Goal: Transaction & Acquisition: Purchase product/service

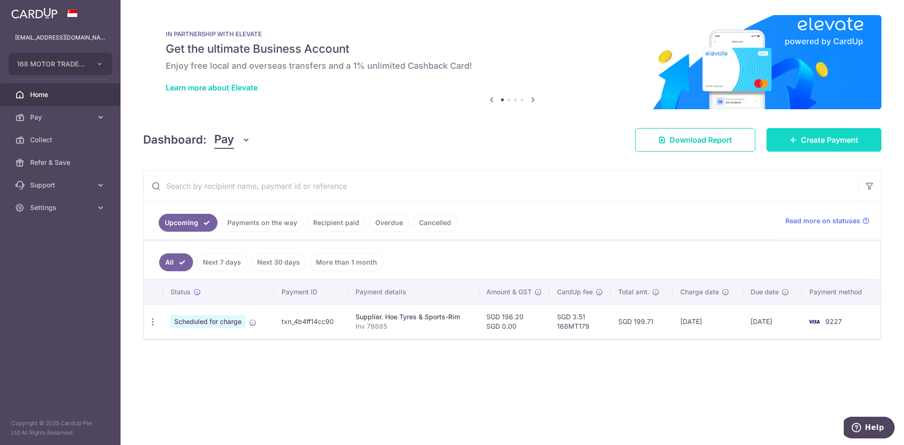
click at [842, 141] on span "Create Payment" at bounding box center [829, 139] width 57 height 11
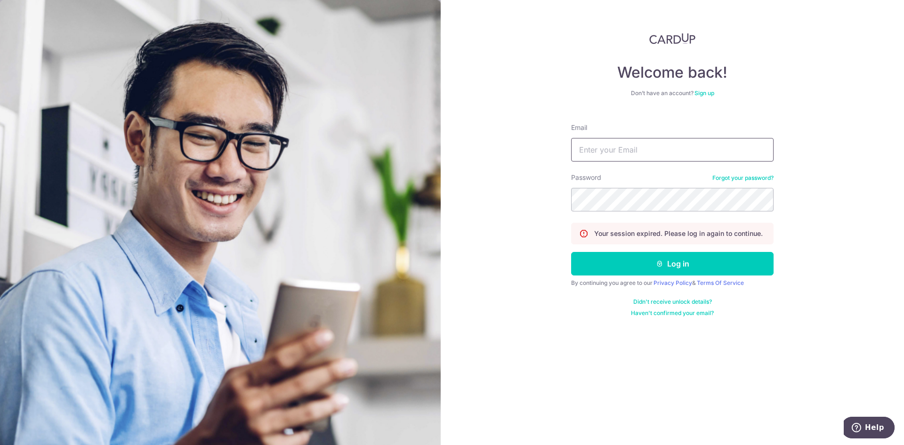
click at [673, 156] on input "Email" at bounding box center [672, 150] width 202 height 24
type input "zhiwei168sgmt@gmail.com"
click at [657, 261] on icon "submit" at bounding box center [660, 264] width 8 height 8
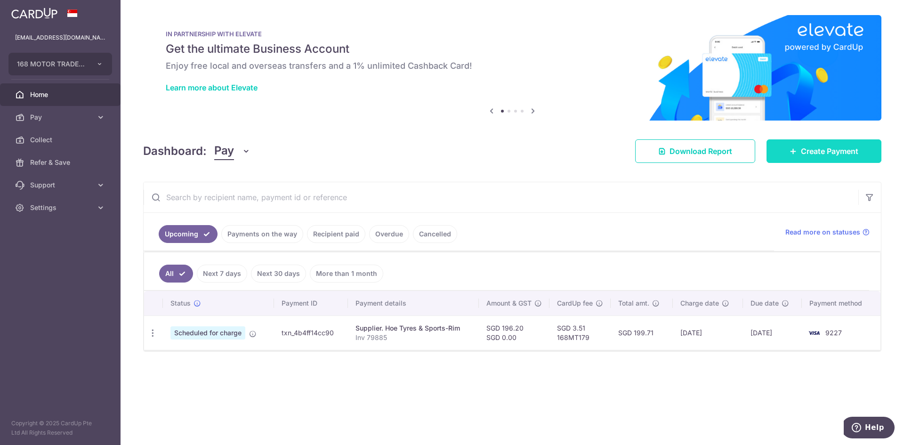
click at [821, 154] on span "Create Payment" at bounding box center [829, 150] width 57 height 11
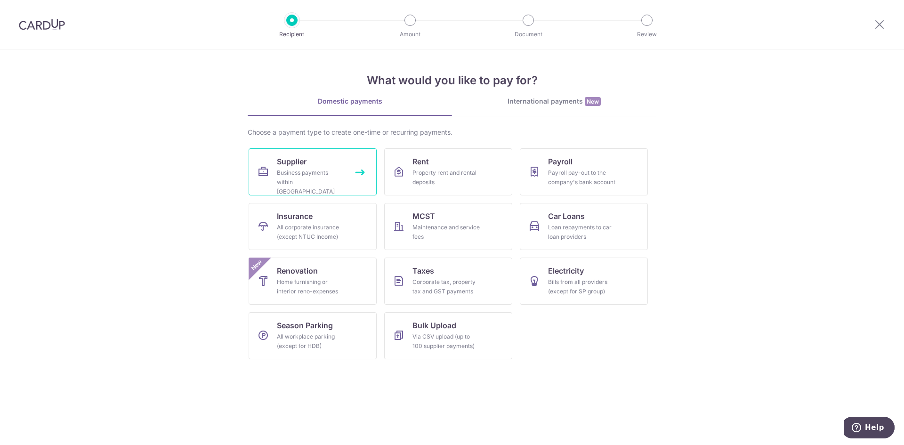
click at [317, 172] on div "Business payments within Singapore" at bounding box center [311, 182] width 68 height 28
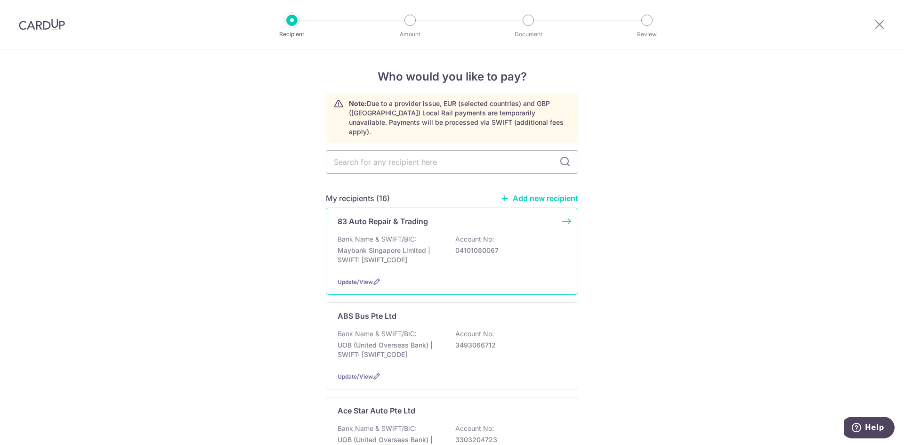
click at [503, 258] on div "Bank Name & SWIFT/BIC: Maybank Singapore Limited | SWIFT: MBBESGS2XXX Account N…" at bounding box center [451, 251] width 229 height 35
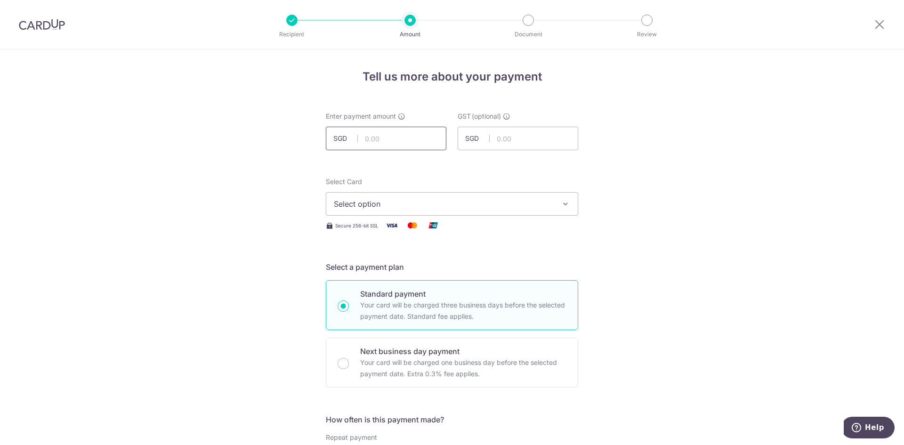
click at [401, 140] on input "text" at bounding box center [386, 139] width 120 height 24
type input "362.03"
click at [483, 206] on span "Select option" at bounding box center [443, 203] width 219 height 11
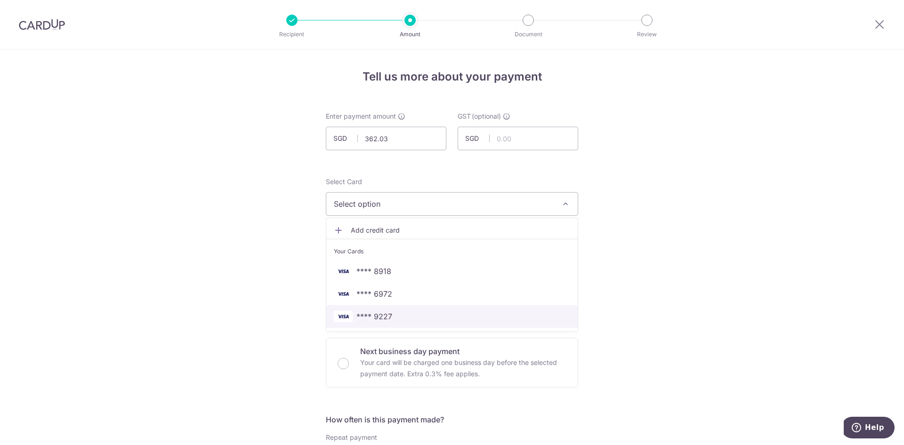
click at [395, 313] on span "**** 9227" at bounding box center [452, 316] width 236 height 11
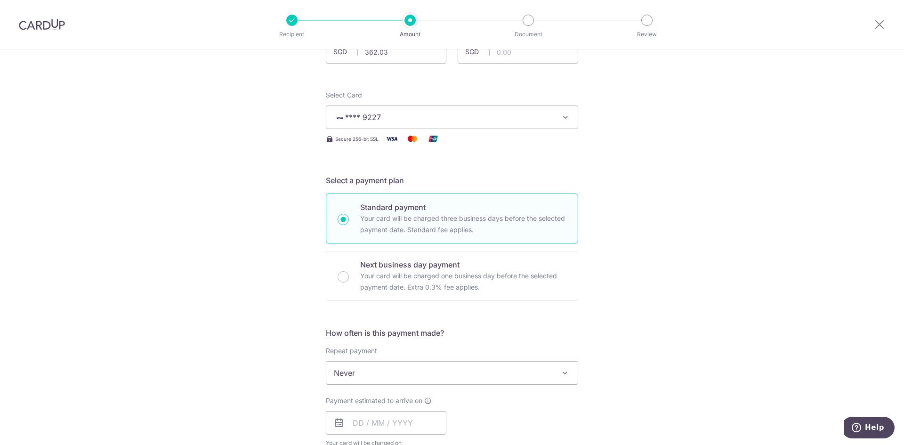
scroll to position [188, 0]
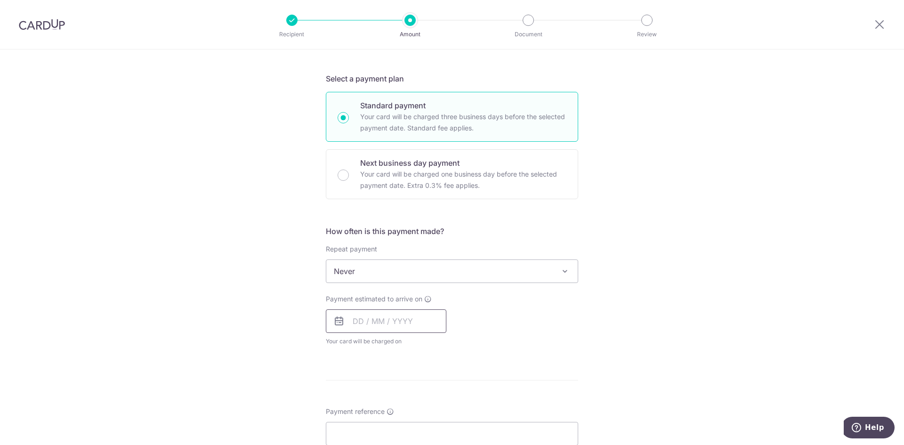
click at [357, 321] on input "text" at bounding box center [386, 321] width 120 height 24
click at [382, 424] on link "16" at bounding box center [382, 425] width 15 height 15
type input "[DATE]"
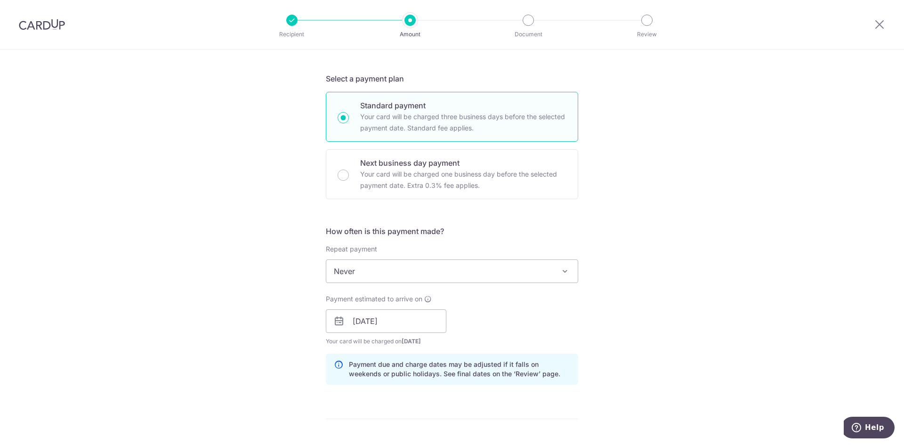
click at [601, 336] on div "Tell us more about your payment Enter payment amount SGD 362.03 362.03 GST (opt…" at bounding box center [452, 337] width 904 height 953
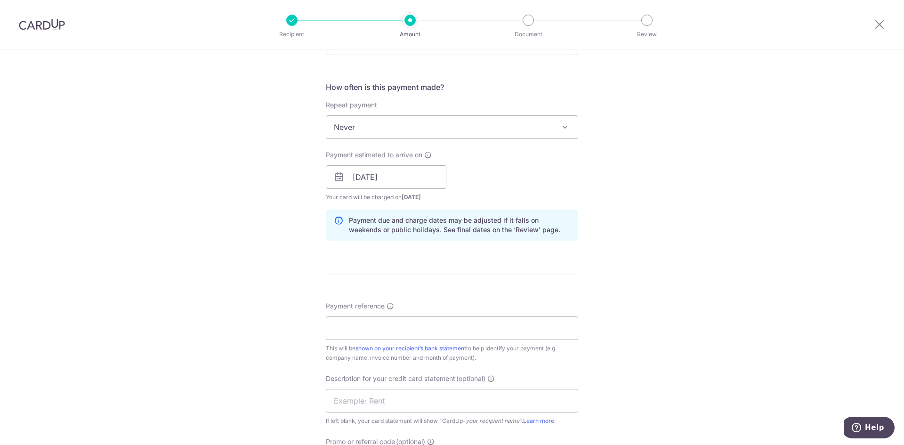
scroll to position [471, 0]
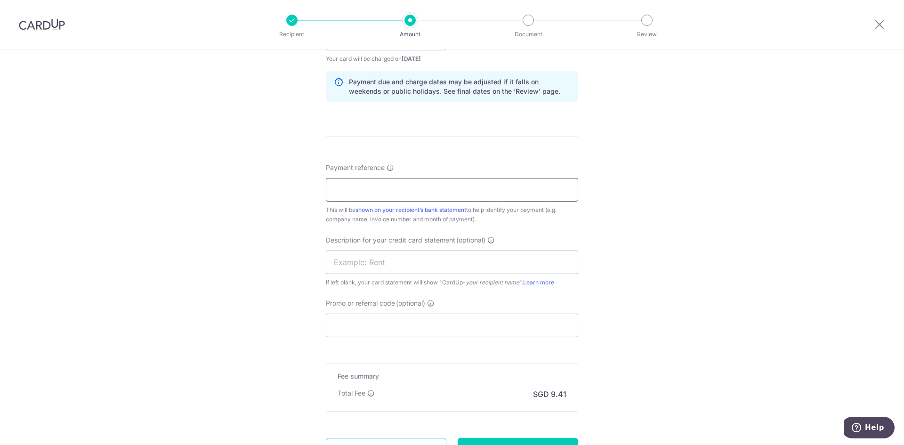
click at [422, 195] on input "Payment reference" at bounding box center [452, 190] width 252 height 24
type input "Inv 23910 23909 23904"
click at [400, 261] on input "text" at bounding box center [452, 262] width 252 height 24
type input "168MTL 0522"
click at [394, 322] on input "Promo or referral code (optional)" at bounding box center [452, 325] width 252 height 24
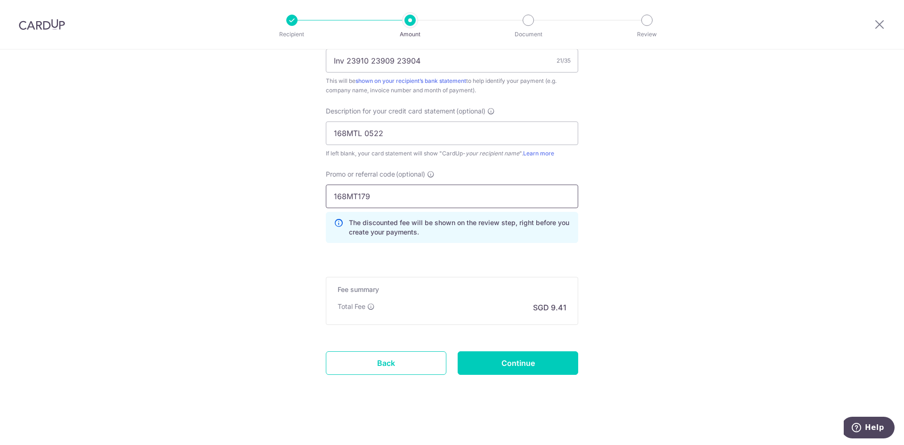
scroll to position [600, 0]
type input "168MT179"
click at [529, 360] on input "Continue" at bounding box center [517, 363] width 120 height 24
type input "Create Schedule"
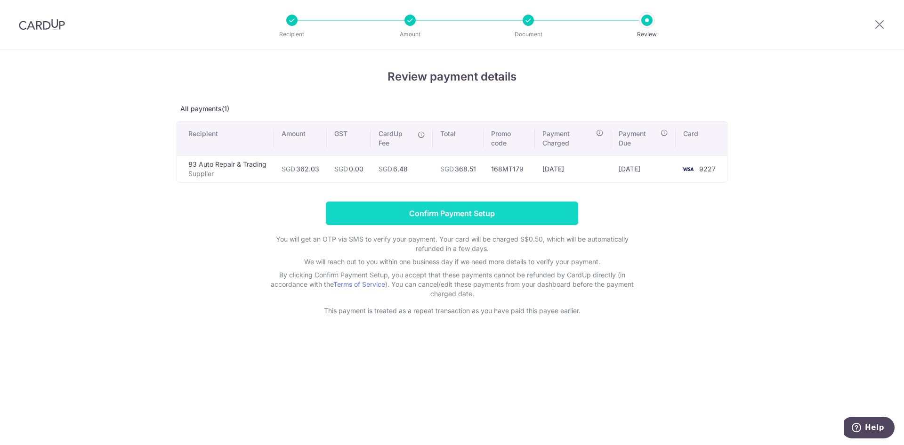
click at [452, 218] on input "Confirm Payment Setup" at bounding box center [452, 213] width 252 height 24
